Goal: Transaction & Acquisition: Obtain resource

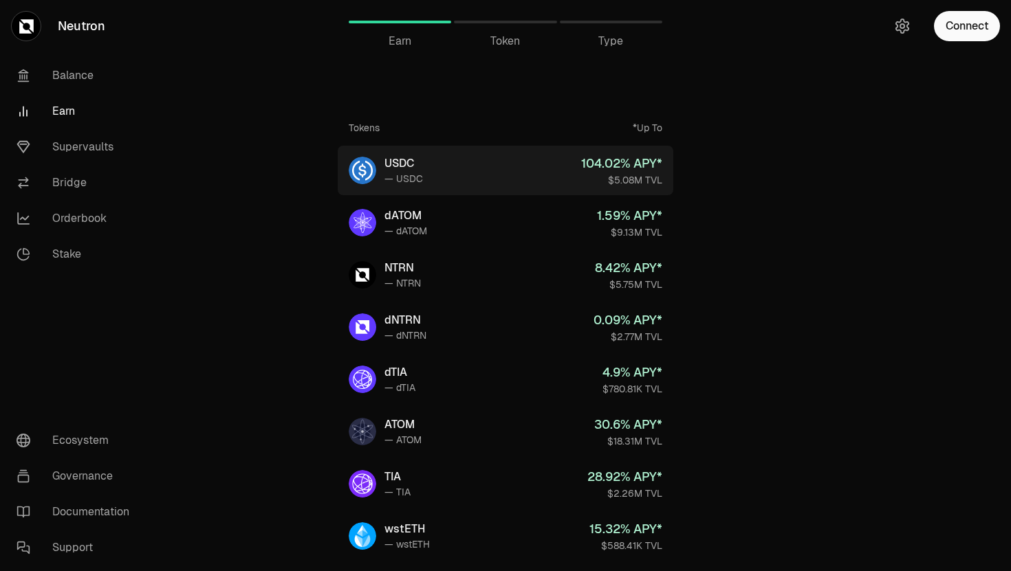
click at [436, 186] on link "USDC — USDC 104.02 % APY* $5.08M TVL" at bounding box center [506, 171] width 336 height 50
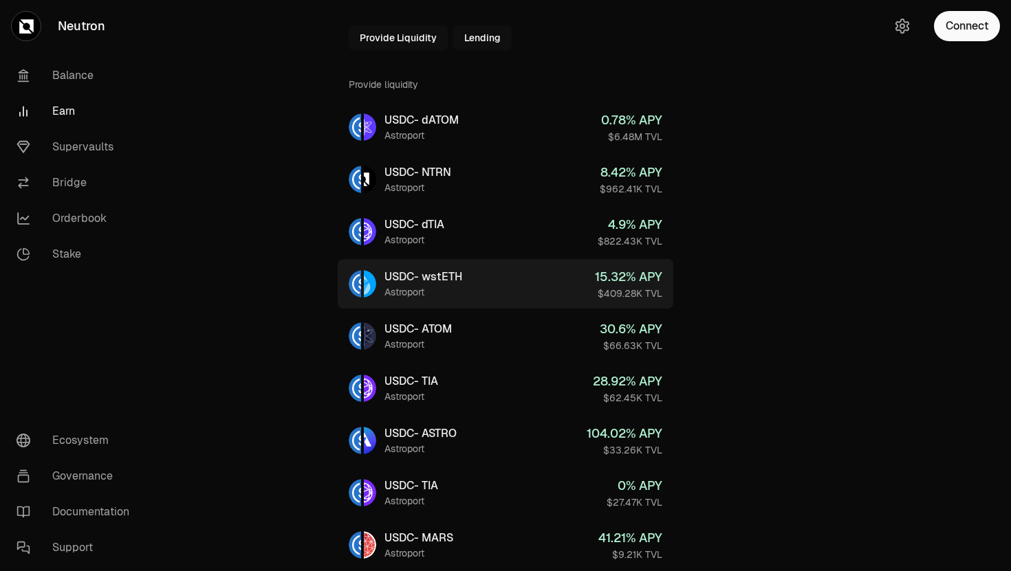
scroll to position [86, 0]
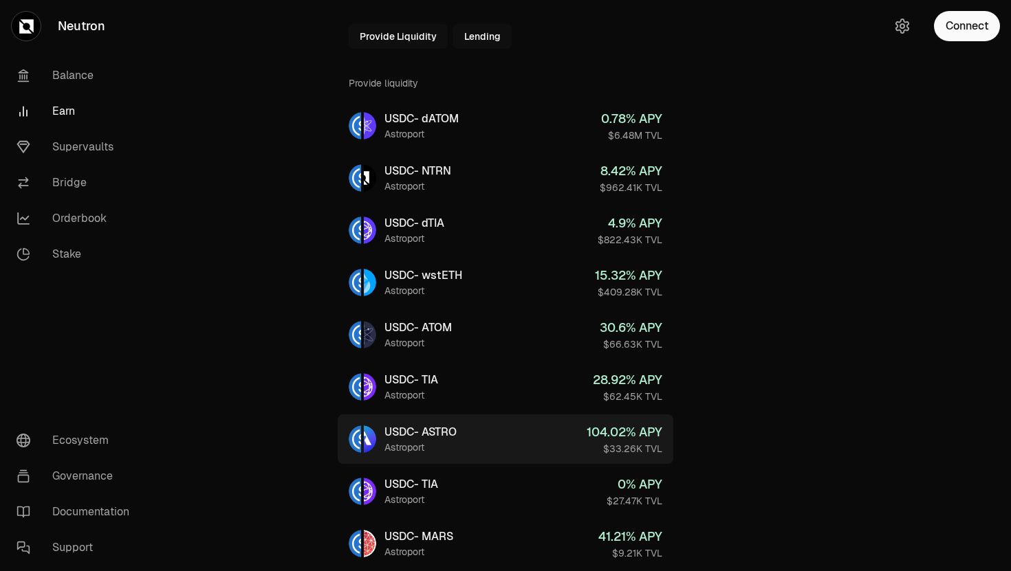
click at [470, 438] on link "USDC - ASTRO Astroport 104.02 % APY $33.26K TVL" at bounding box center [506, 440] width 336 height 50
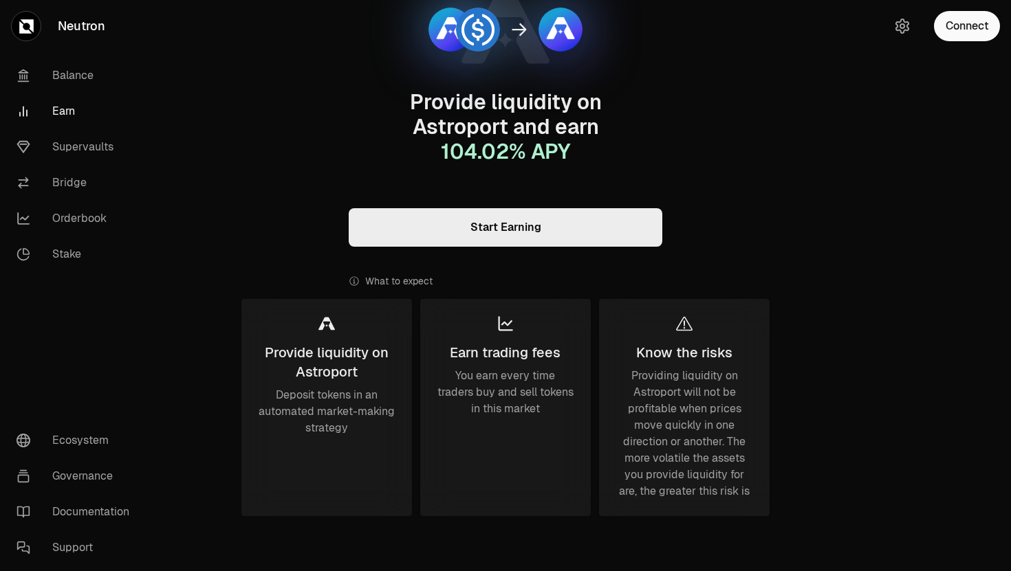
scroll to position [136, 0]
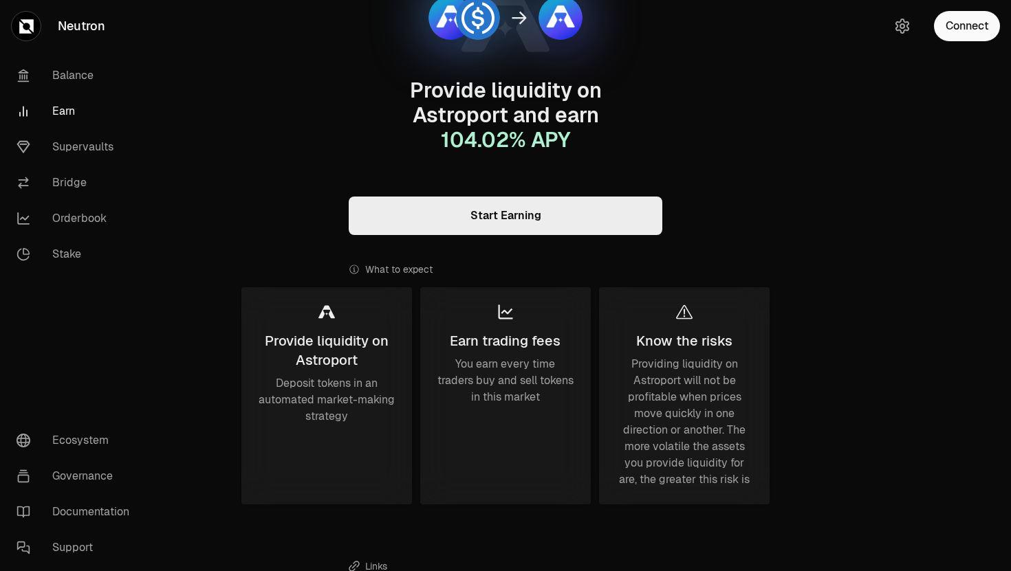
click at [524, 212] on link "Start Earning" at bounding box center [506, 216] width 314 height 39
